Goal: Navigation & Orientation: Find specific page/section

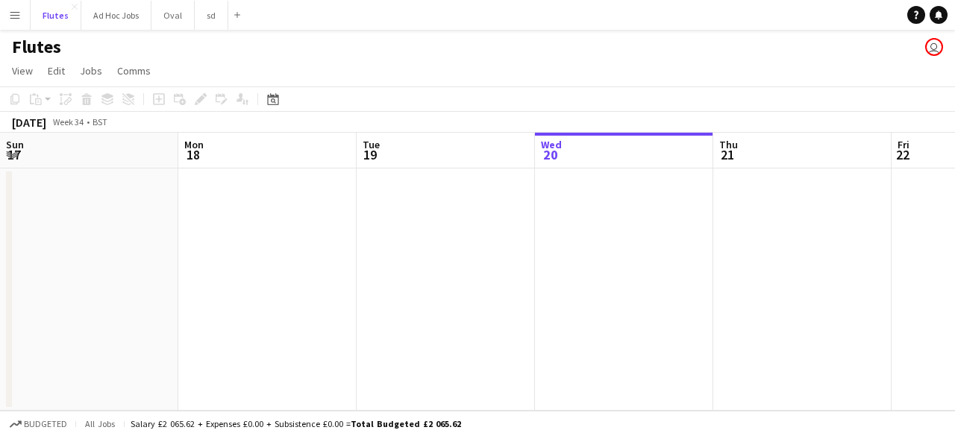
scroll to position [0, 357]
click at [57, 12] on button "Flutes Close" at bounding box center [56, 15] width 51 height 29
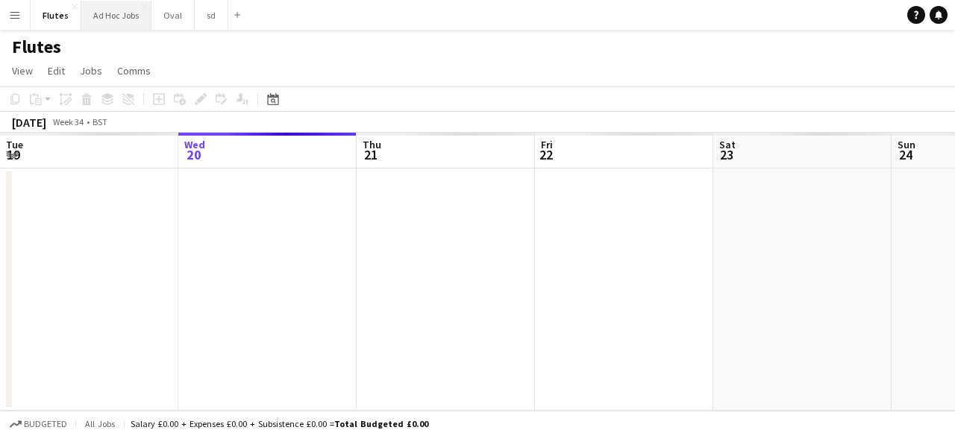
click at [110, 18] on button "Ad Hoc Jobs Close" at bounding box center [116, 15] width 70 height 29
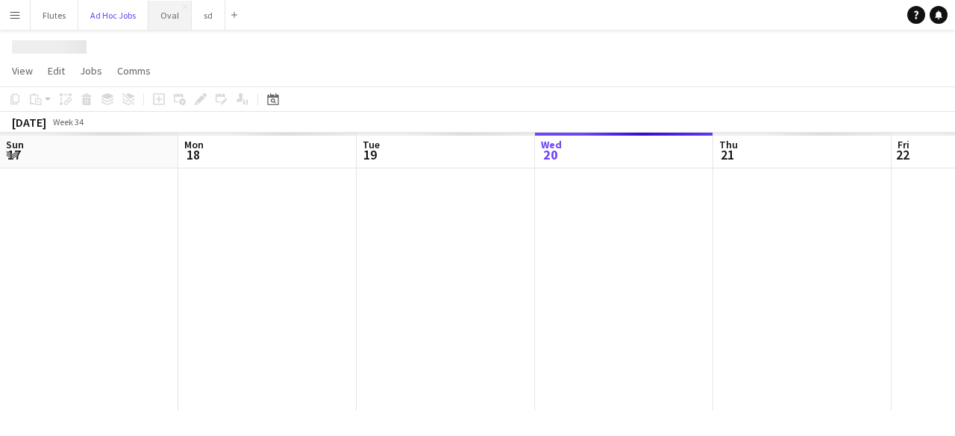
scroll to position [0, 357]
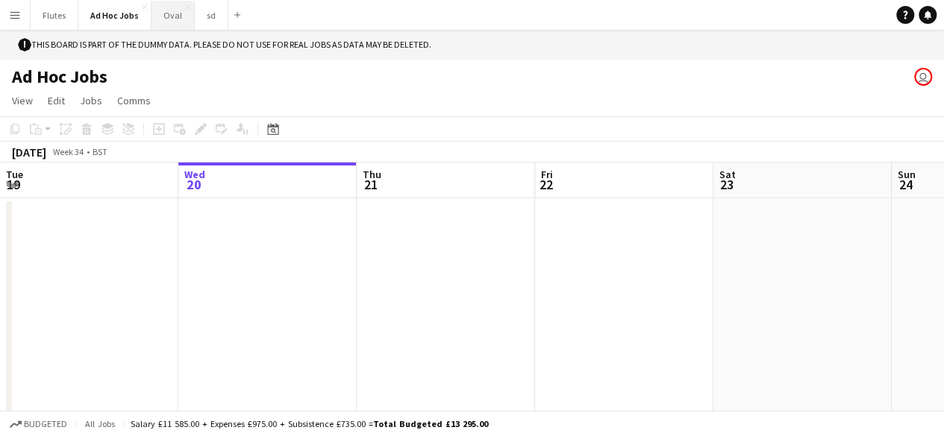
click at [163, 13] on button "Oval Close" at bounding box center [172, 15] width 43 height 29
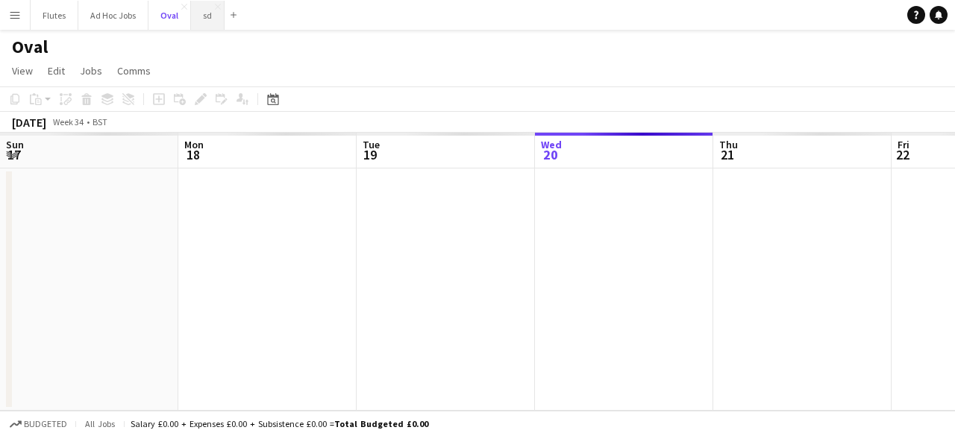
scroll to position [0, 357]
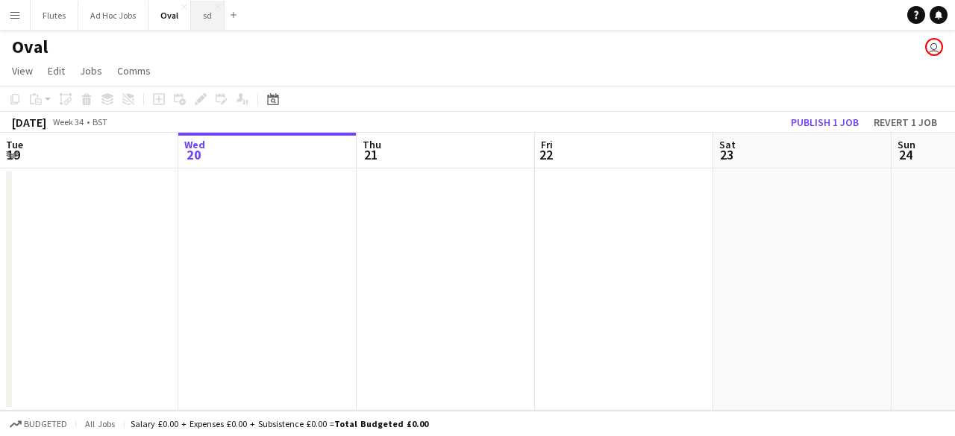
click at [199, 16] on button "sd Close" at bounding box center [208, 15] width 34 height 29
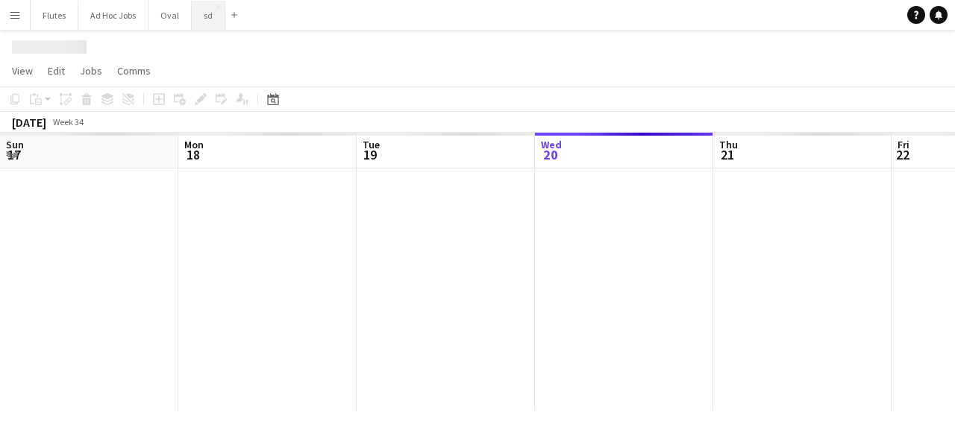
scroll to position [0, 357]
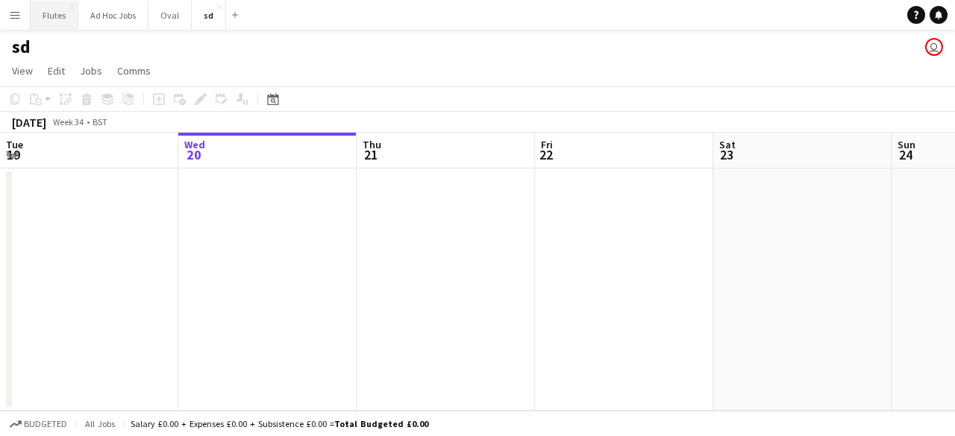
click at [48, 10] on button "Flutes Close" at bounding box center [55, 15] width 48 height 29
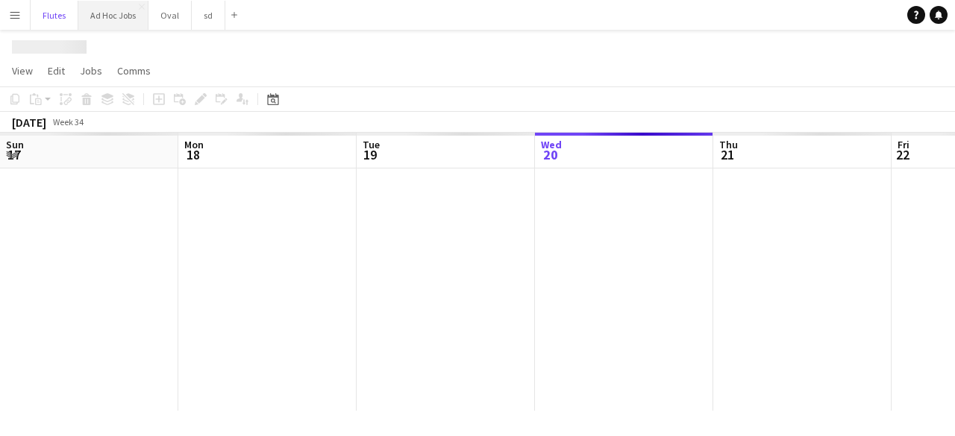
scroll to position [0, 357]
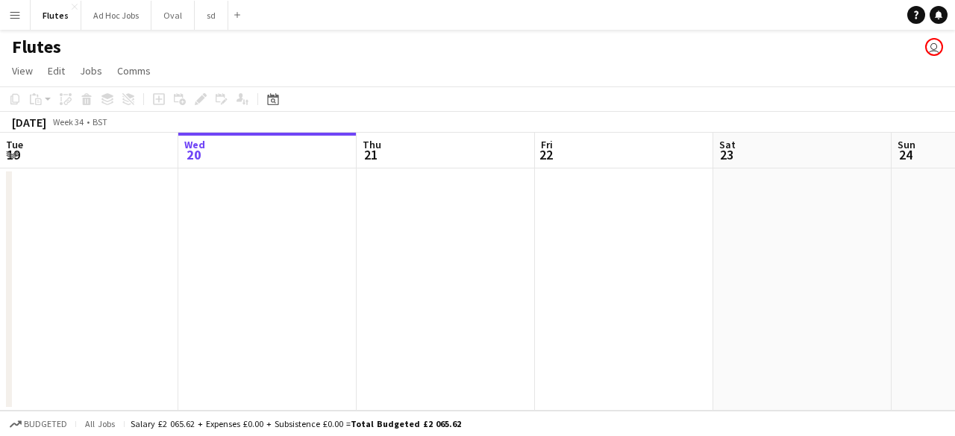
click at [15, 17] on app-icon "Menu" at bounding box center [15, 15] width 12 height 12
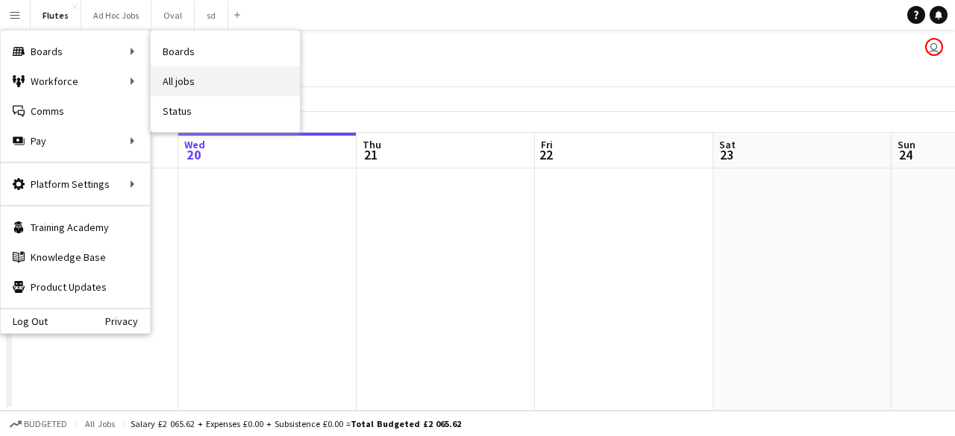
click at [192, 72] on link "All jobs" at bounding box center [225, 81] width 149 height 30
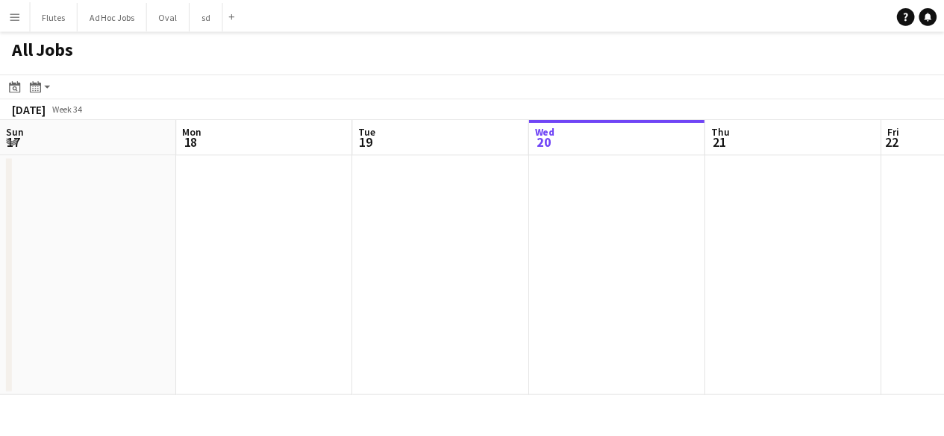
scroll to position [0, 357]
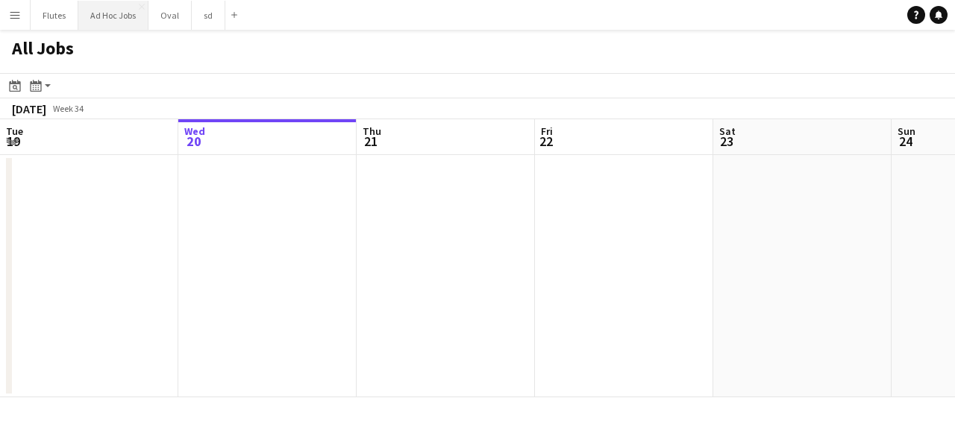
click at [121, 22] on button "Ad Hoc Jobs Close" at bounding box center [113, 15] width 70 height 29
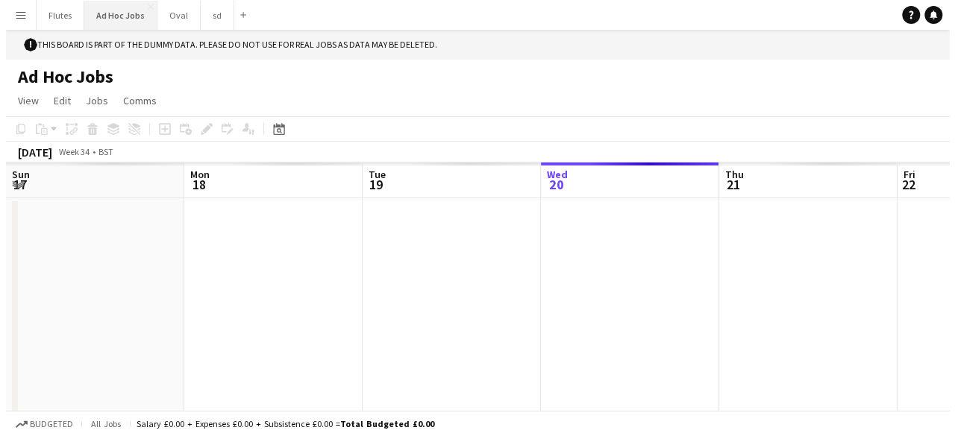
scroll to position [0, 357]
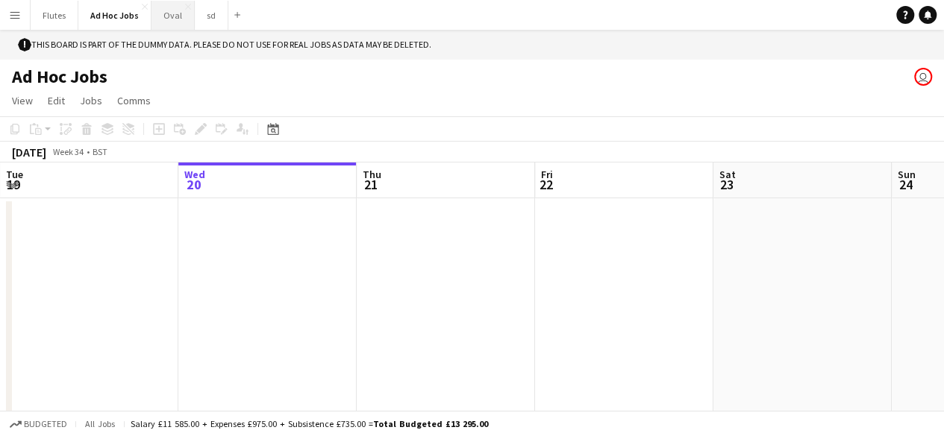
click at [157, 15] on button "Oval Close" at bounding box center [172, 15] width 43 height 29
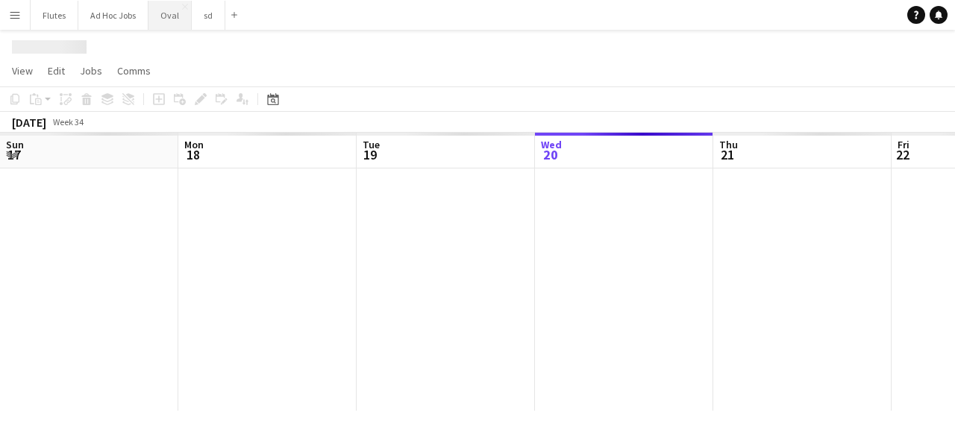
scroll to position [0, 357]
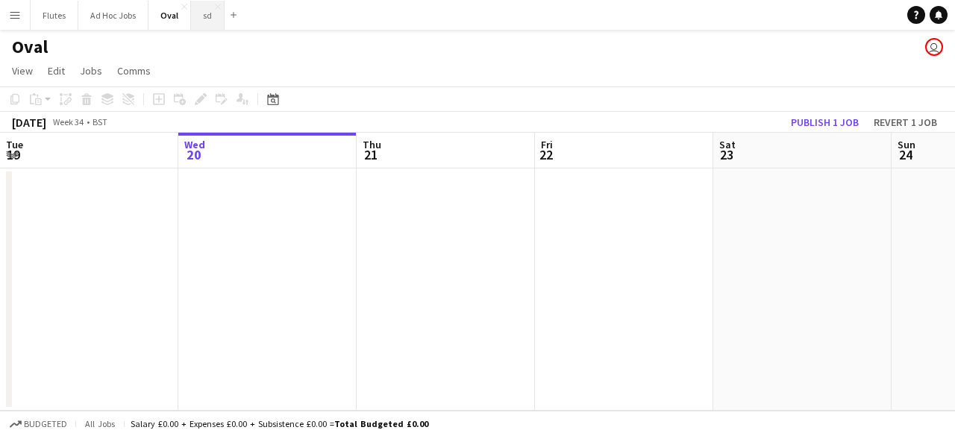
click at [198, 17] on button "sd Close" at bounding box center [208, 15] width 34 height 29
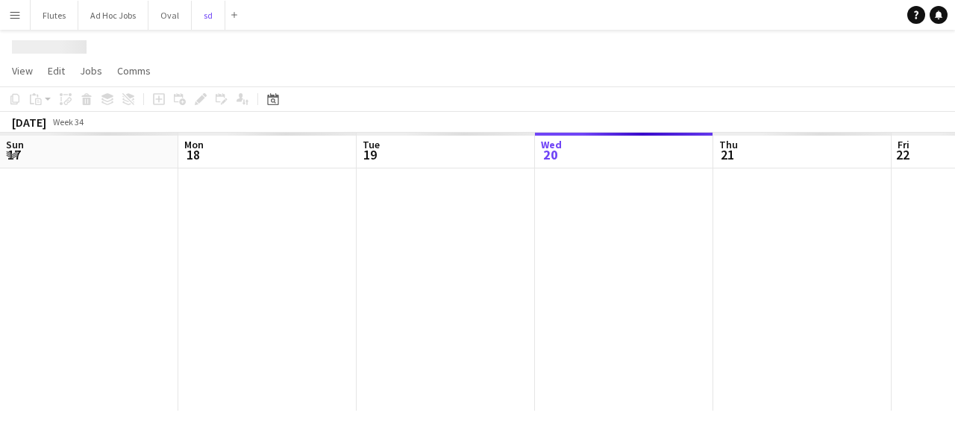
scroll to position [0, 357]
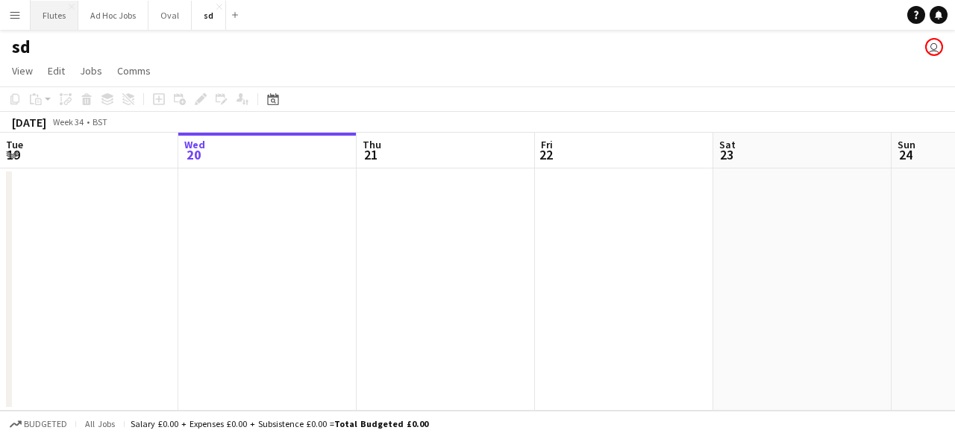
click at [64, 26] on button "Flutes Close" at bounding box center [55, 15] width 48 height 29
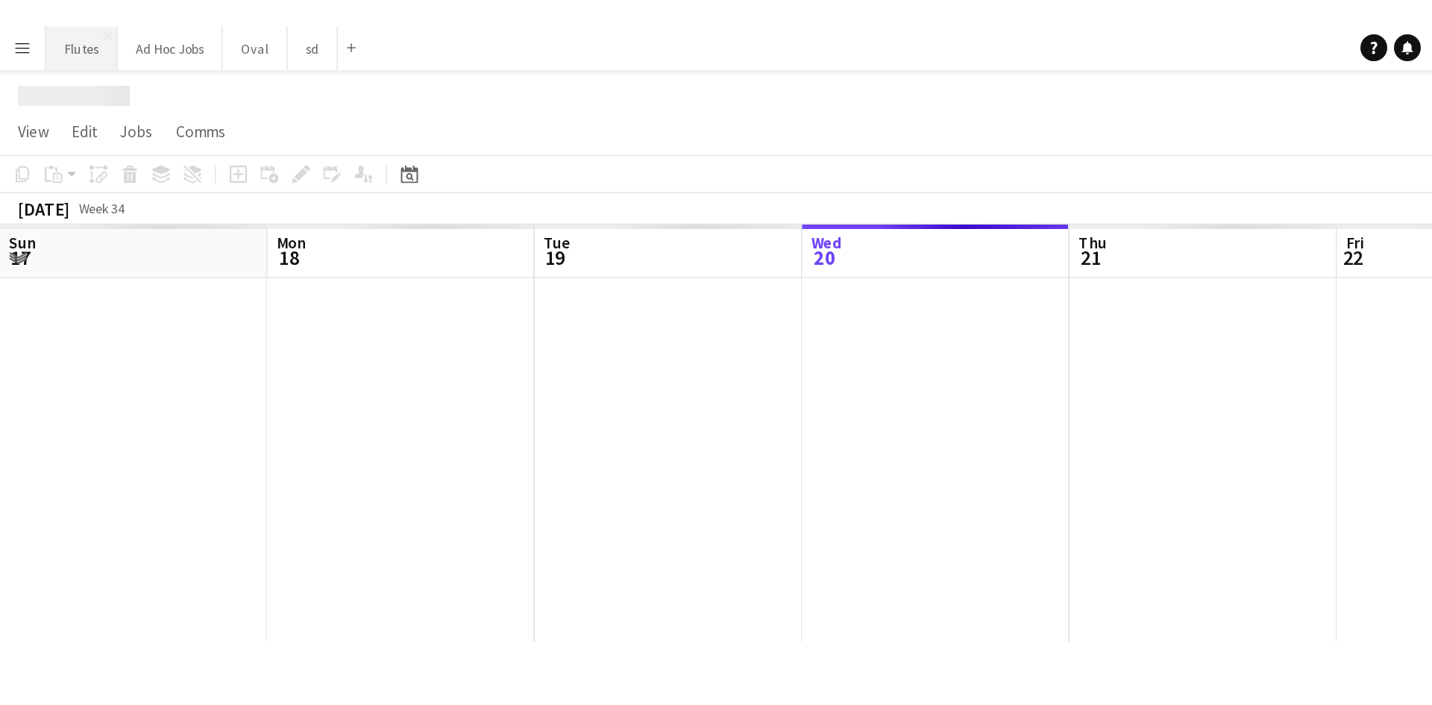
scroll to position [0, 357]
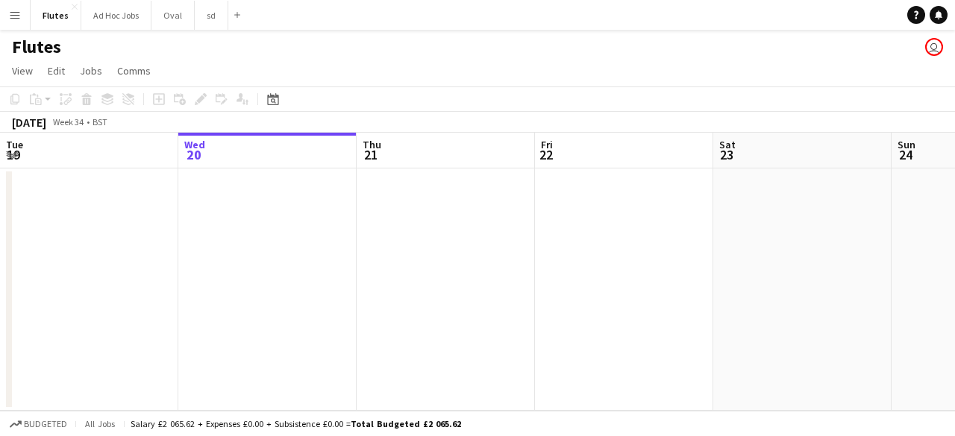
click at [16, 21] on button "Menu" at bounding box center [15, 15] width 30 height 30
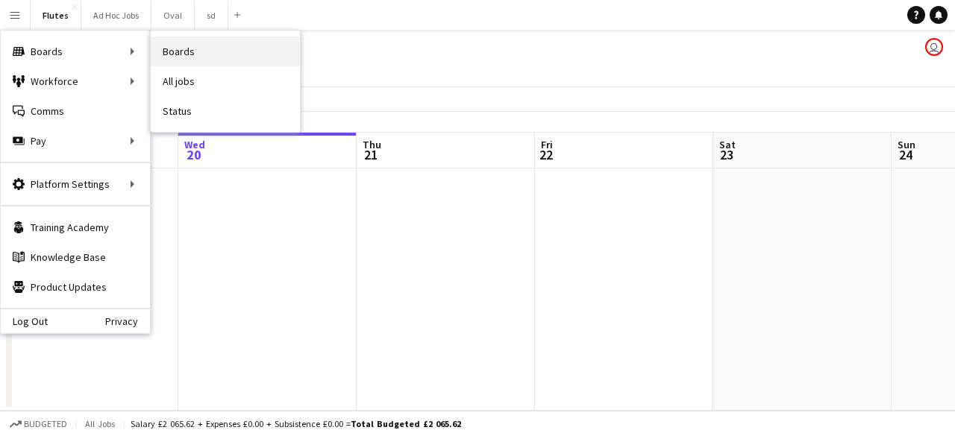
click at [234, 57] on link "Boards" at bounding box center [225, 52] width 149 height 30
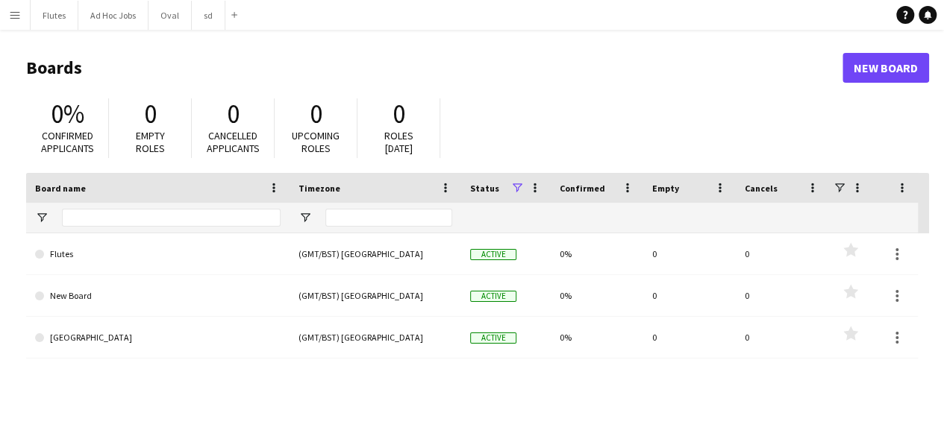
click at [21, 23] on button "Menu" at bounding box center [15, 15] width 30 height 30
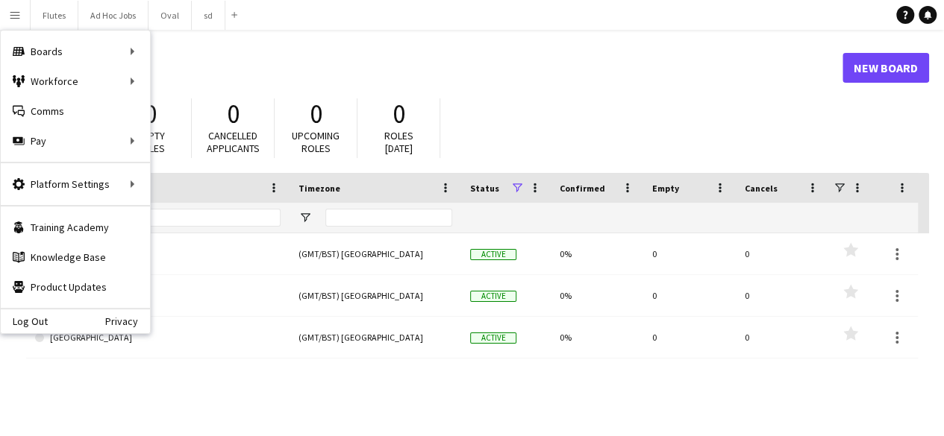
click at [492, 85] on header "Boards New Board" at bounding box center [477, 68] width 903 height 46
